Goal: Task Accomplishment & Management: Complete application form

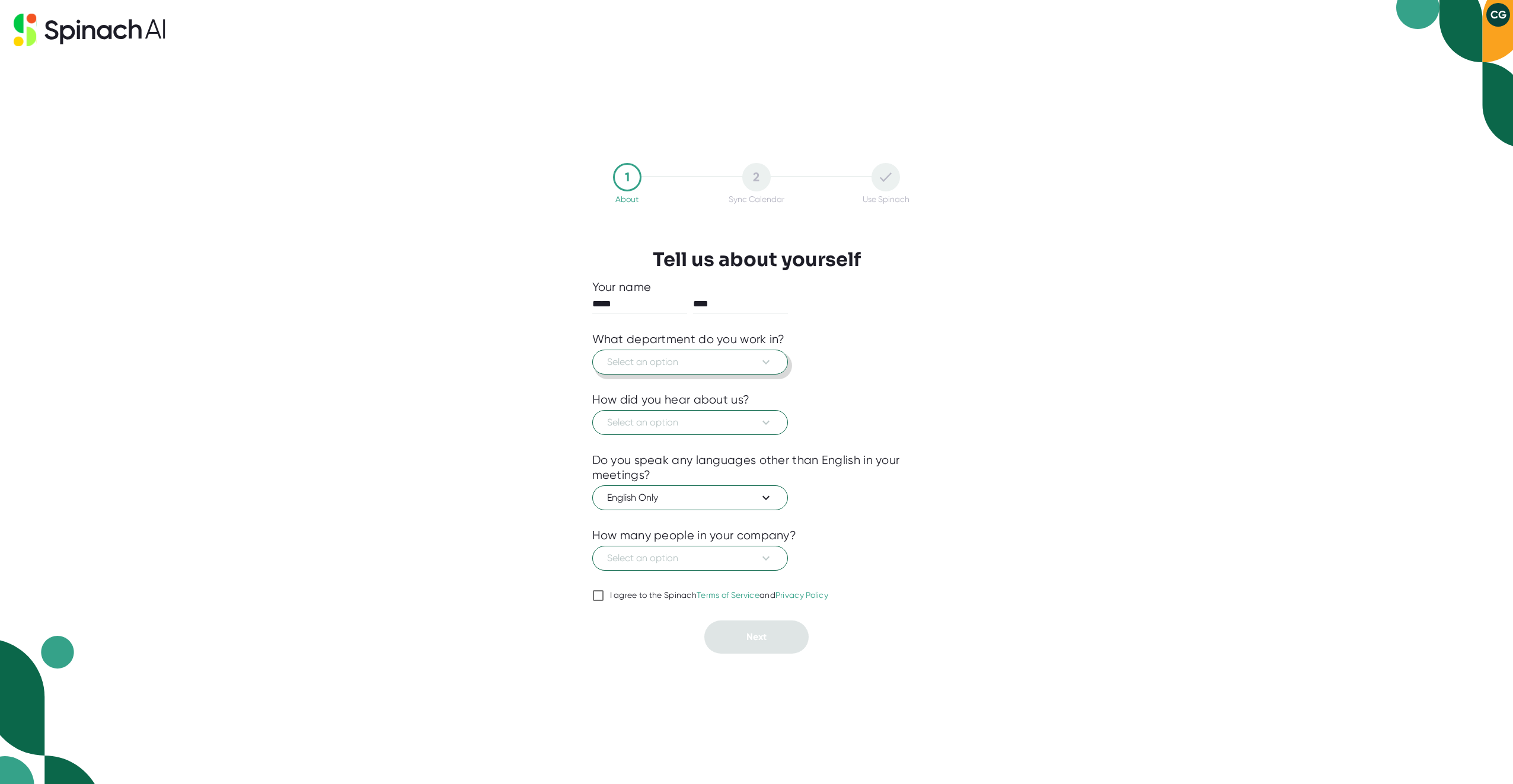
click at [686, 353] on button "Select an option" at bounding box center [689, 362] width 196 height 25
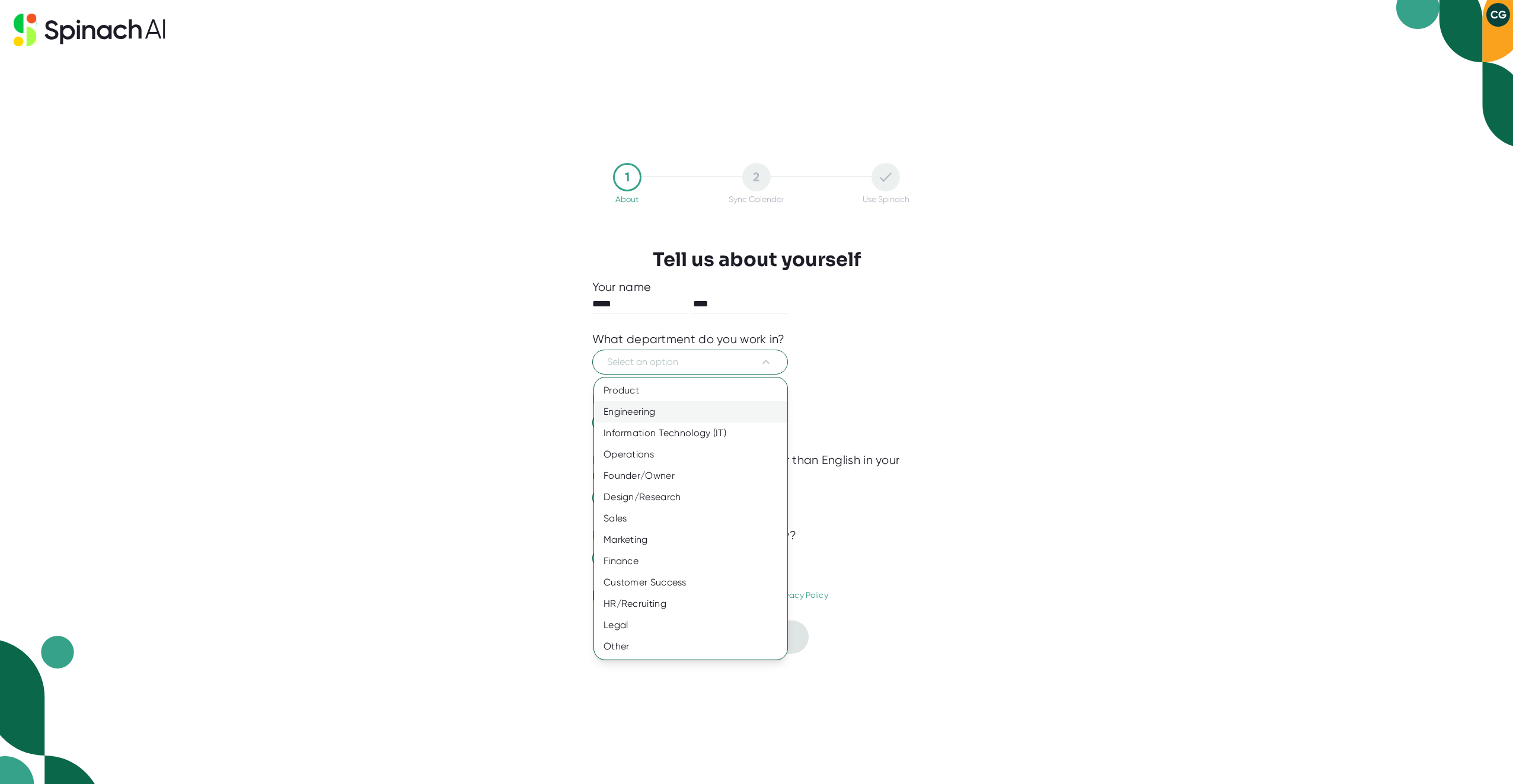
click at [650, 420] on div "Engineering" at bounding box center [691, 412] width 193 height 21
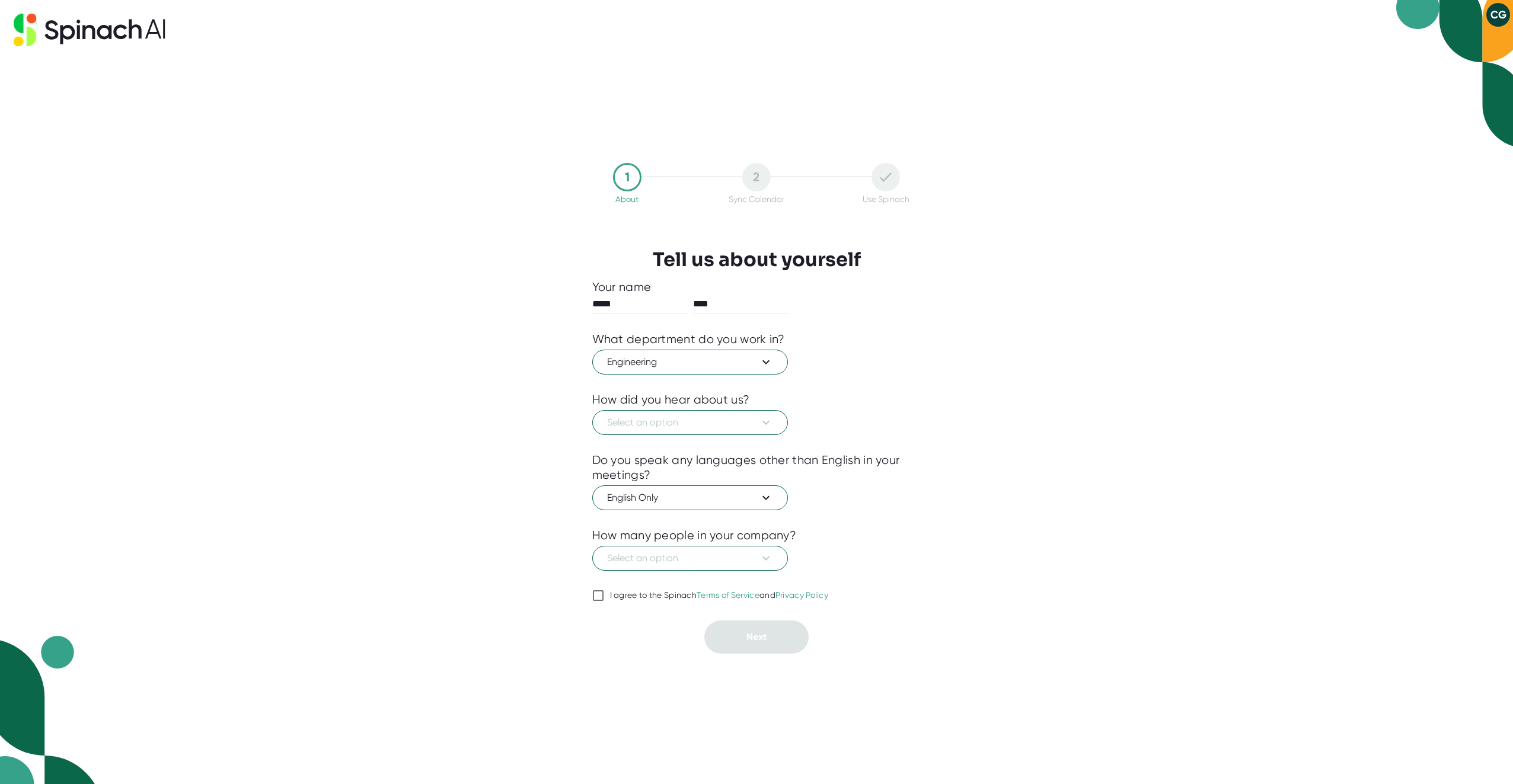
drag, startPoint x: 605, startPoint y: 599, endPoint x: 630, endPoint y: 609, distance: 26.9
click at [607, 599] on span "I agree to the Spinach Terms of Service and Privacy Policy" at bounding box center [716, 595] width 224 height 11
click at [604, 599] on input "I agree to the Spinach Terms of Service and Privacy Policy" at bounding box center [598, 595] width 11 height 14
checkbox input "true"
click at [664, 417] on span "Select an option" at bounding box center [689, 422] width 166 height 14
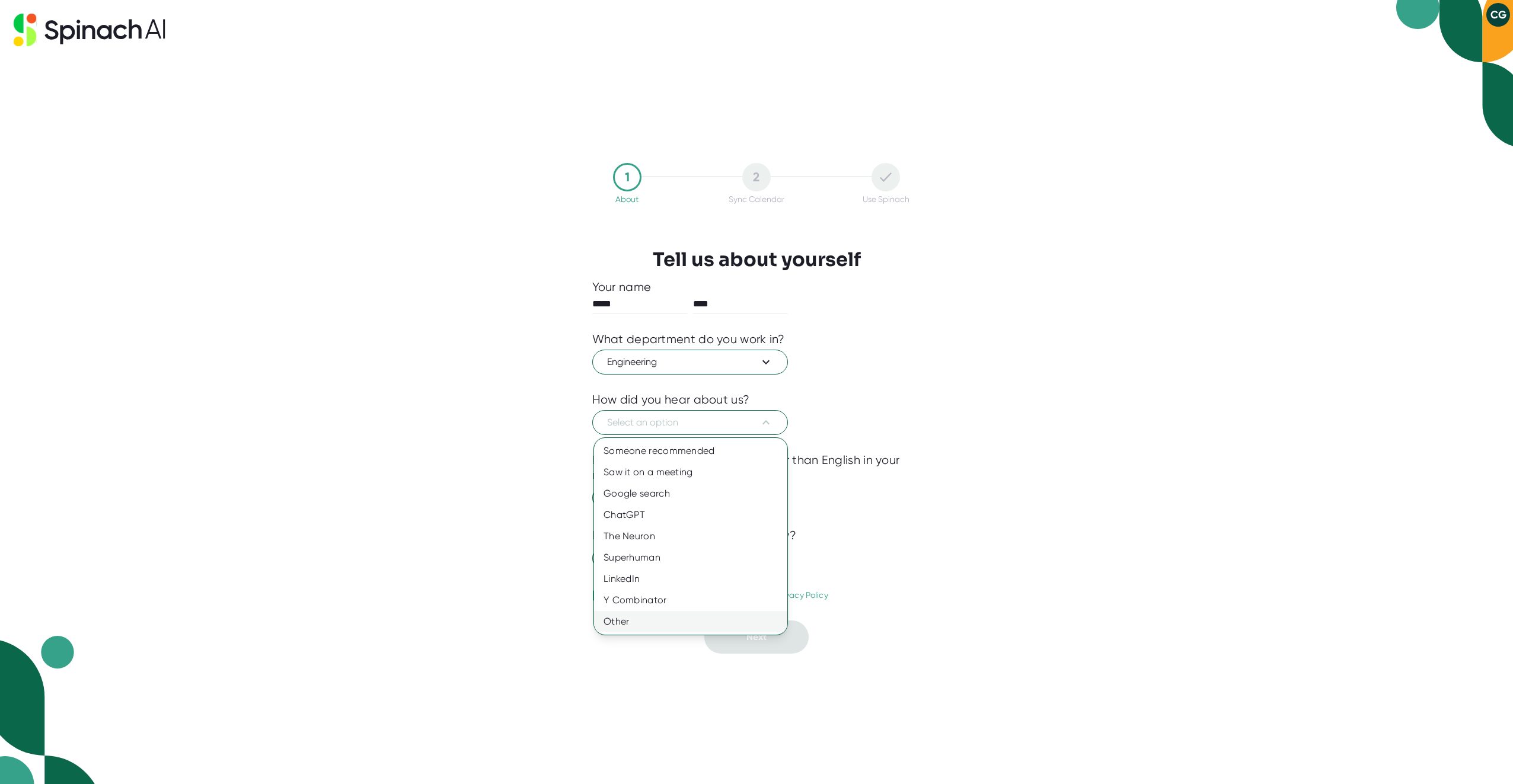
drag, startPoint x: 628, startPoint y: 626, endPoint x: 637, endPoint y: 615, distance: 14.2
click at [628, 626] on div "Other" at bounding box center [691, 622] width 193 height 21
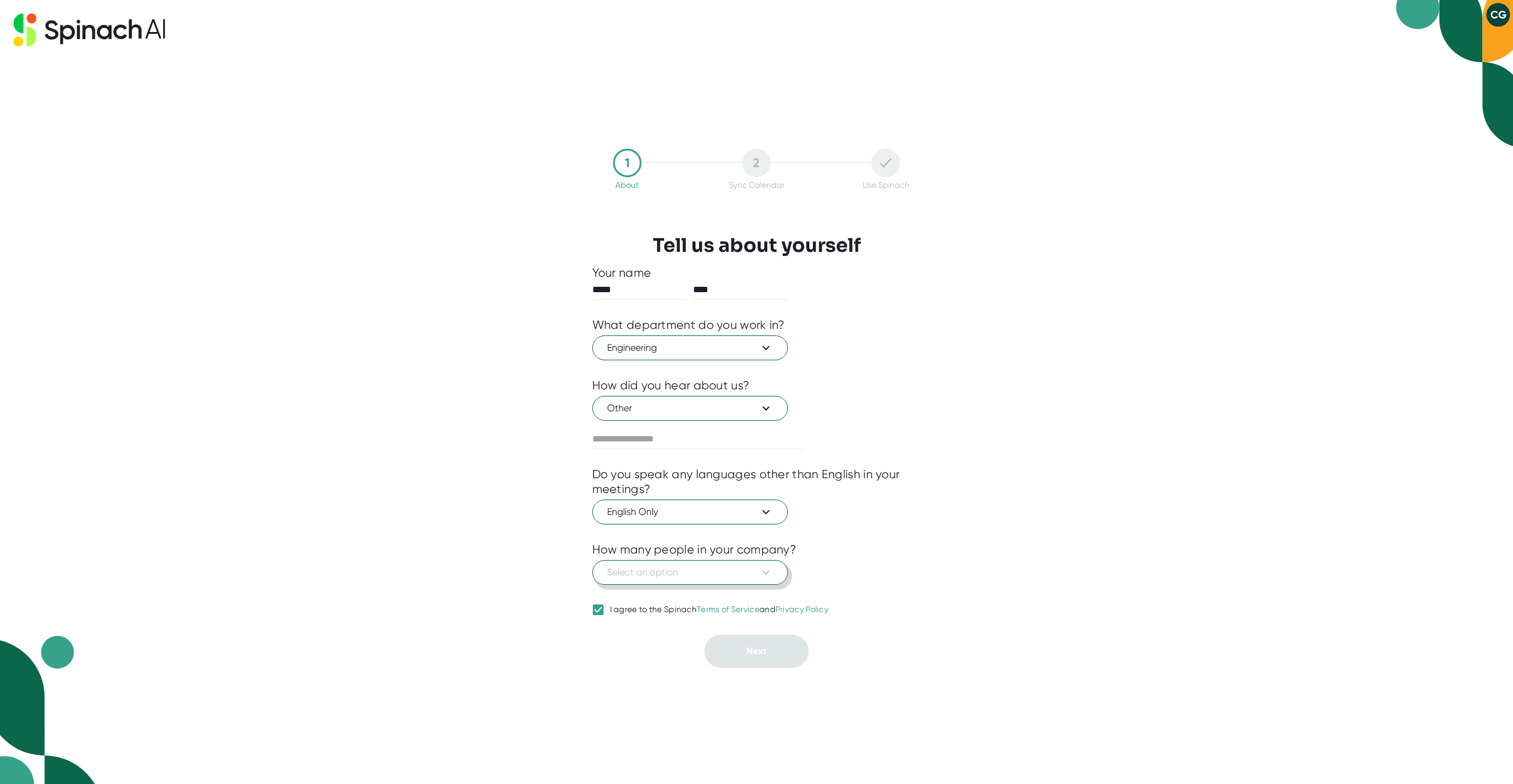
click at [665, 574] on span "Select an option" at bounding box center [689, 572] width 166 height 14
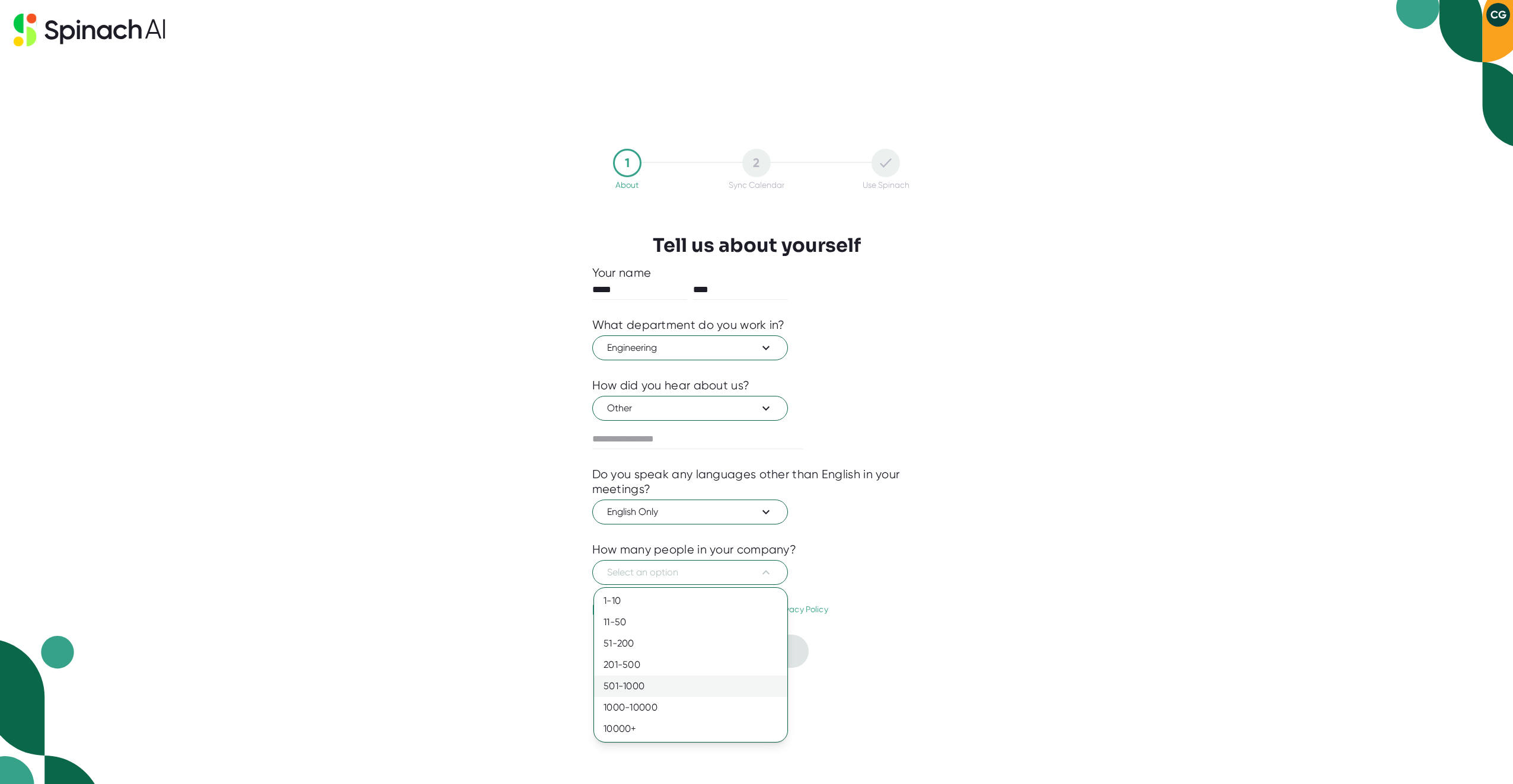
click at [624, 689] on div "501-1000" at bounding box center [691, 686] width 193 height 21
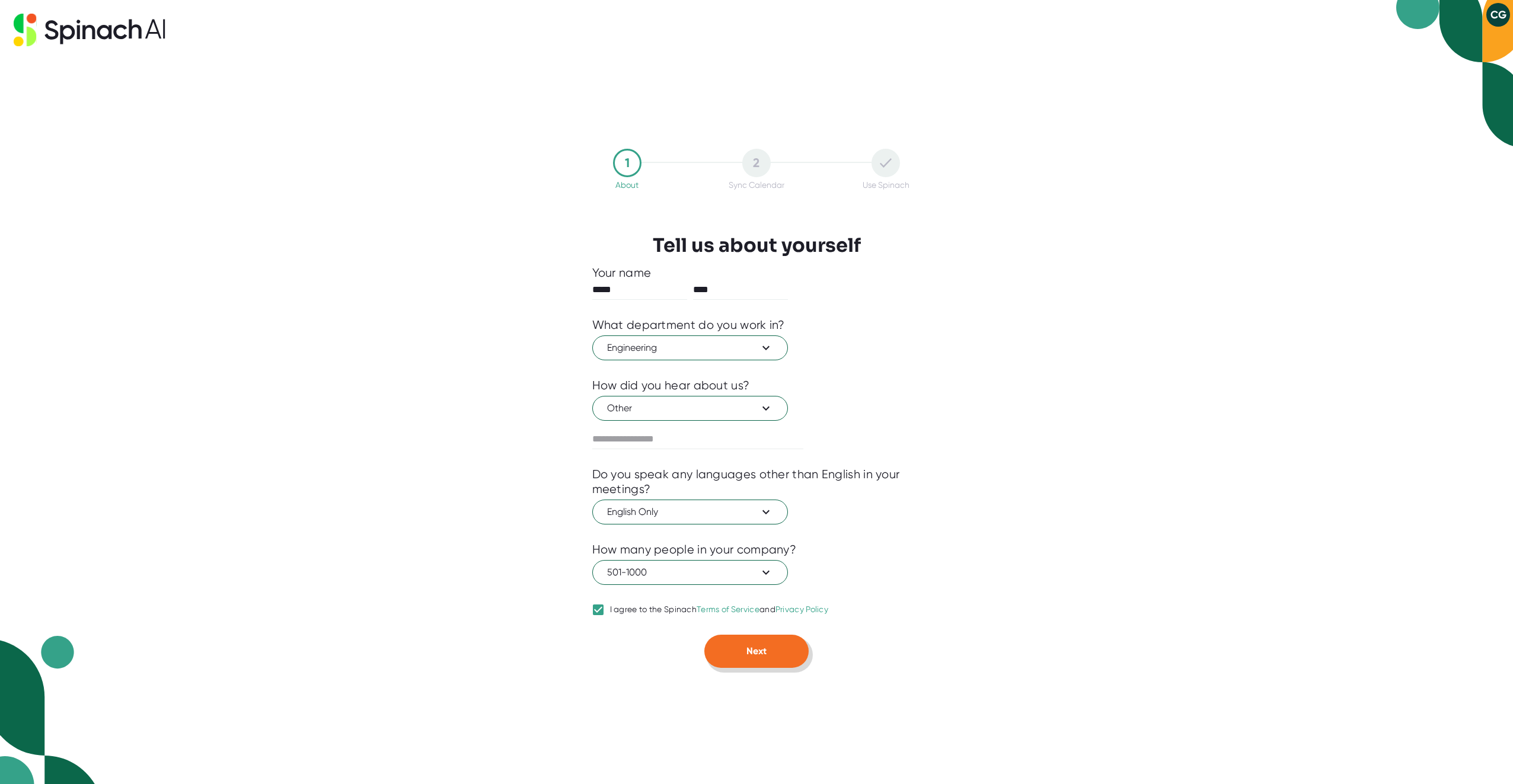
click at [768, 660] on button "Next" at bounding box center [756, 651] width 104 height 34
